Goal: Share content: Share content

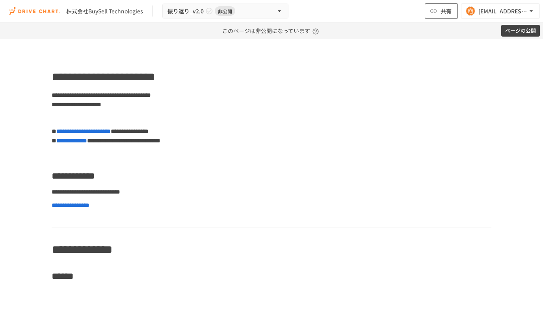
click at [441, 10] on span "共有" at bounding box center [445, 11] width 11 height 9
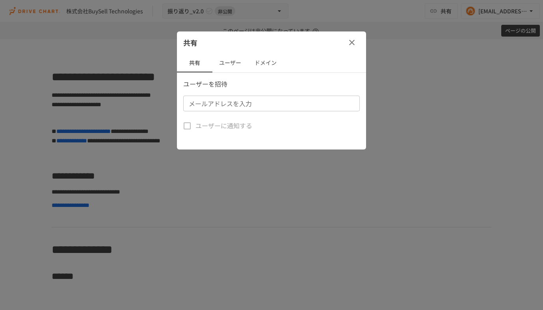
click at [353, 45] on icon "button" at bounding box center [351, 42] width 9 height 9
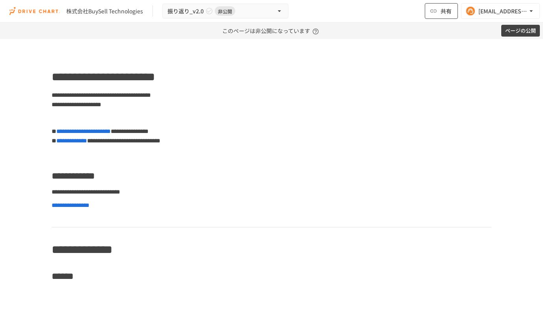
click at [439, 10] on button "共有" at bounding box center [440, 11] width 33 height 16
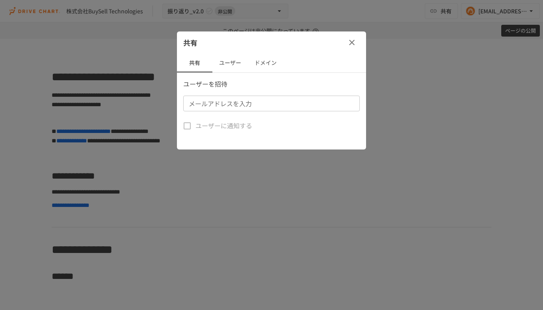
click at [228, 64] on button "ユーザー" at bounding box center [229, 63] width 35 height 19
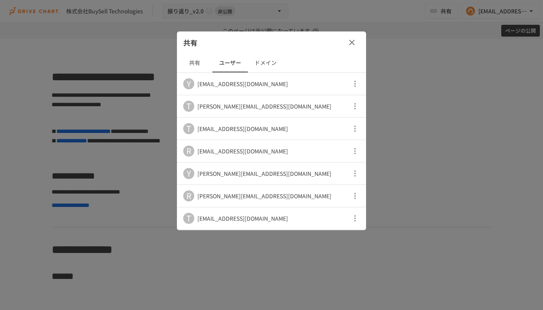
click at [354, 42] on icon "button" at bounding box center [351, 42] width 9 height 9
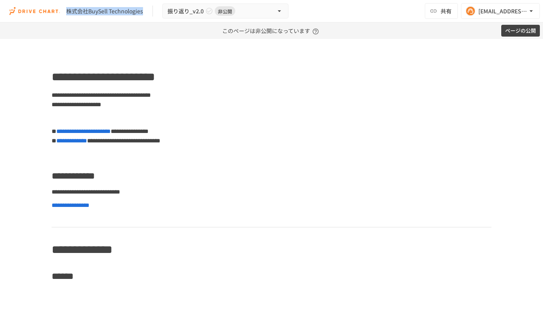
drag, startPoint x: 66, startPoint y: 12, endPoint x: 143, endPoint y: 13, distance: 76.8
click at [143, 13] on div "株式会社BuySell Technologies 振り返り_v2.0 非公開" at bounding box center [148, 11] width 279 height 15
copy div "株式会社BuySell Technologies"
click at [441, 12] on span "共有" at bounding box center [445, 11] width 11 height 9
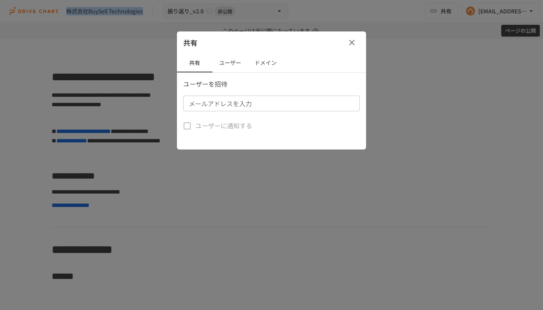
click at [231, 65] on button "ユーザー" at bounding box center [229, 63] width 35 height 19
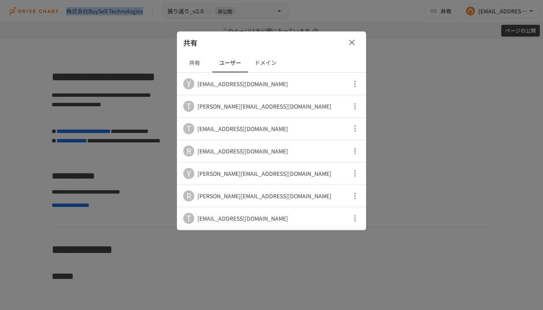
click at [265, 65] on button "ドメイン" at bounding box center [265, 63] width 35 height 19
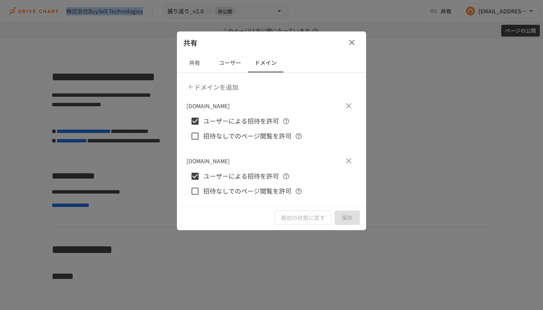
click at [193, 63] on button "共有" at bounding box center [194, 63] width 35 height 19
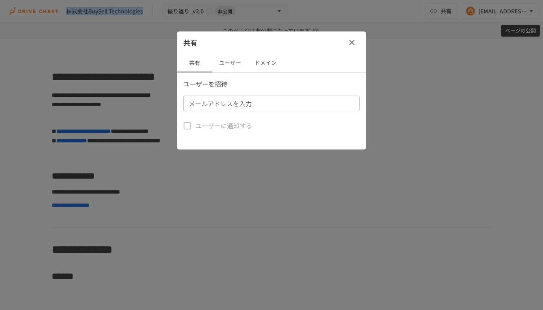
click at [406, 82] on div at bounding box center [271, 155] width 543 height 310
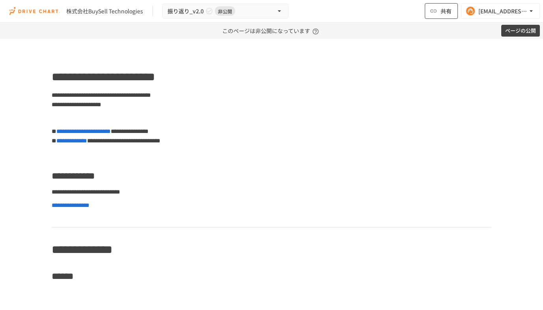
click at [436, 13] on icon "button" at bounding box center [433, 11] width 8 height 8
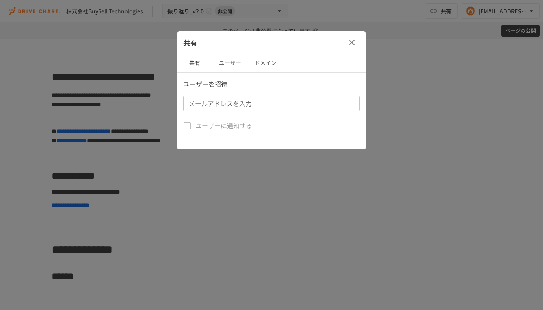
click at [397, 75] on div at bounding box center [271, 155] width 543 height 310
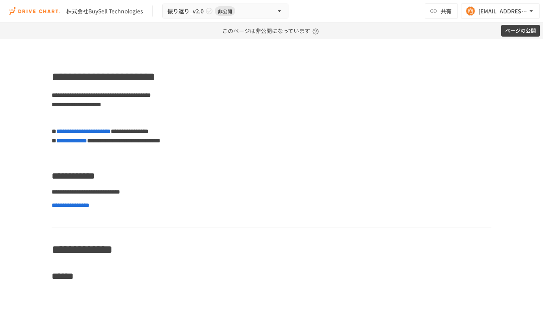
click at [515, 30] on button "ページの公開" at bounding box center [520, 31] width 39 height 12
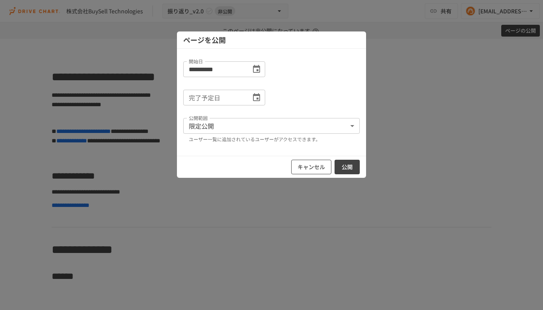
click at [310, 170] on button "キャンセル" at bounding box center [311, 167] width 40 height 15
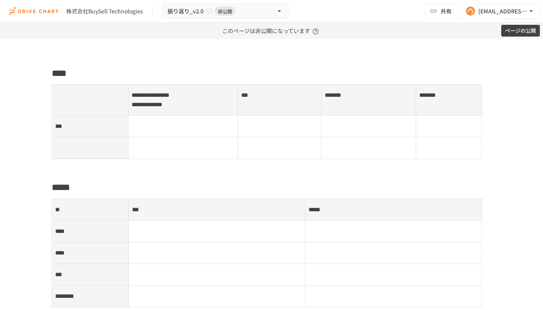
scroll to position [258, 0]
